Goal: Navigation & Orientation: Find specific page/section

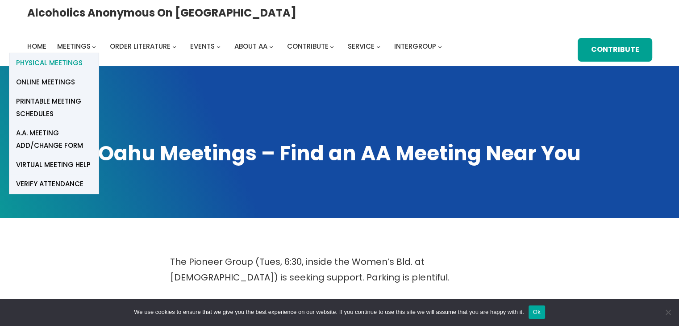
click at [83, 57] on span "Physical Meetings" at bounding box center [49, 63] width 67 height 13
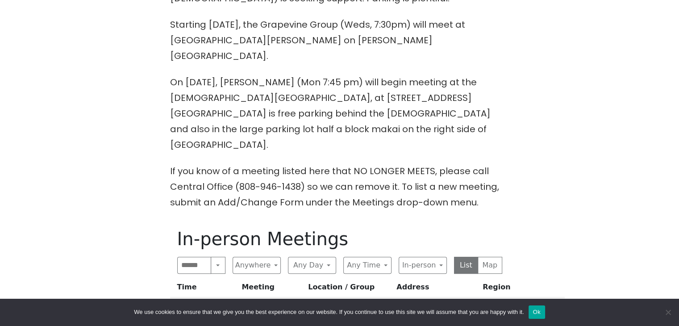
scroll to position [402, 0]
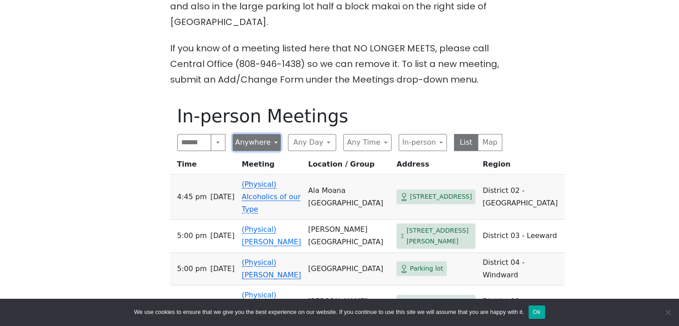
click at [273, 134] on button "Anywhere" at bounding box center [257, 142] width 48 height 17
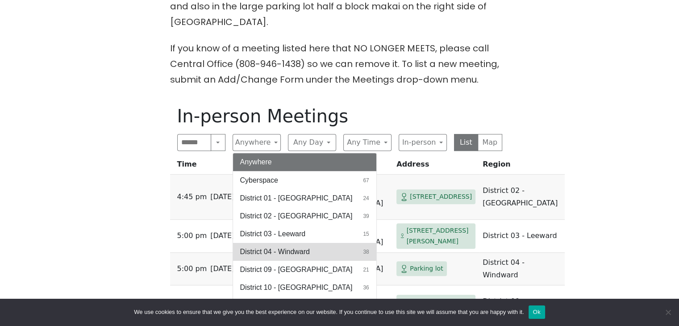
click at [291, 247] on span "District 04 - Windward" at bounding box center [275, 252] width 70 height 11
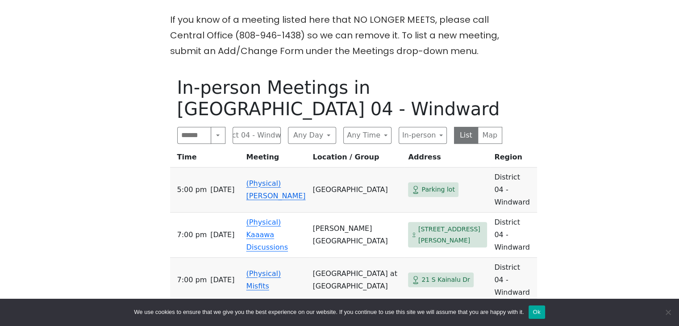
scroll to position [447, 0]
